Goal: Task Accomplishment & Management: Manage account settings

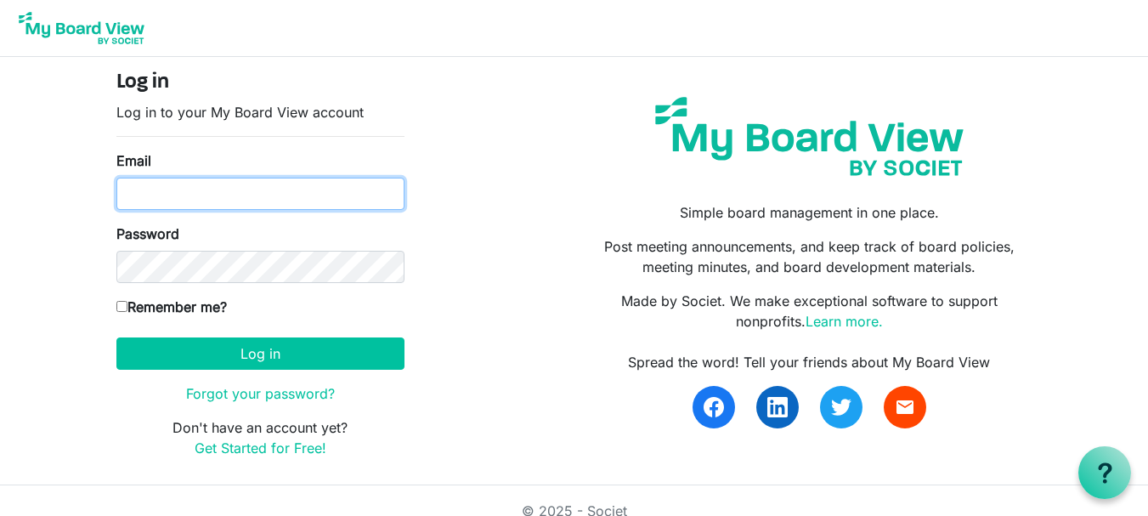
click at [218, 201] on input "Email" at bounding box center [260, 194] width 288 height 32
type input "[EMAIL_ADDRESS][DOMAIN_NAME]"
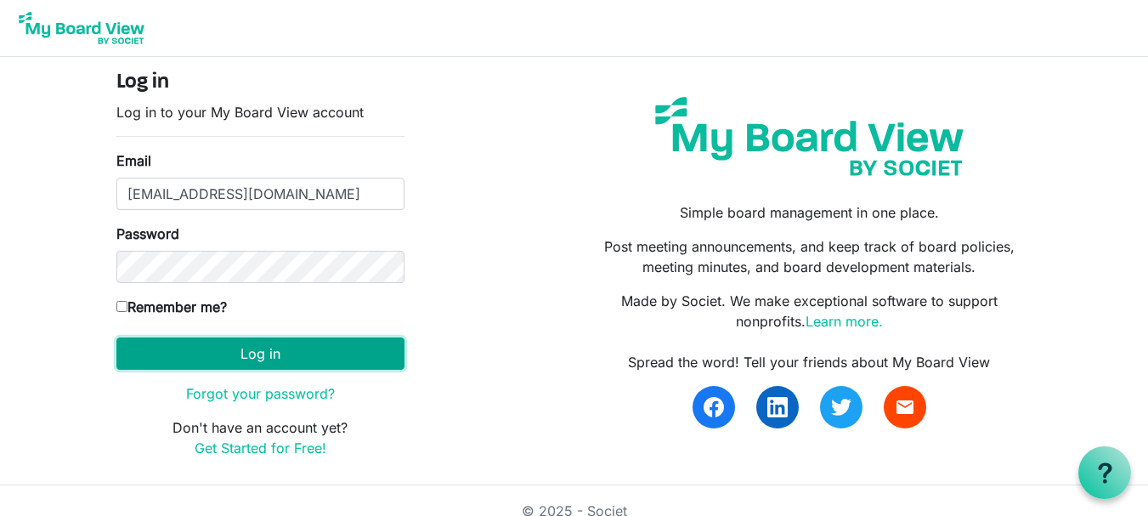
click at [253, 352] on button "Log in" at bounding box center [260, 353] width 288 height 32
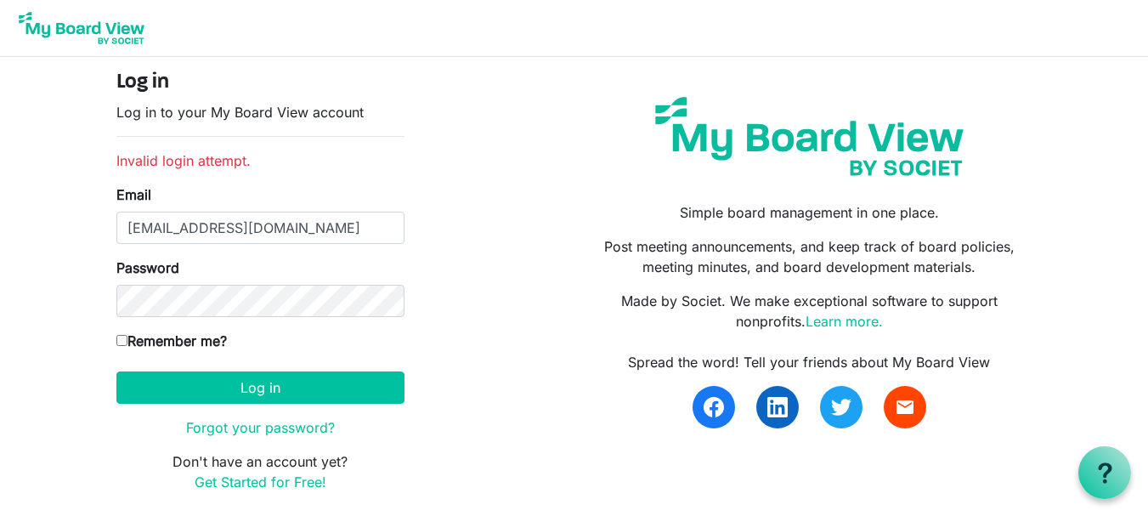
click at [940, 79] on div "Simple board management in one place. Post meeting announcements, and keep trac…" at bounding box center [809, 288] width 471 height 435
